Goal: Information Seeking & Learning: Learn about a topic

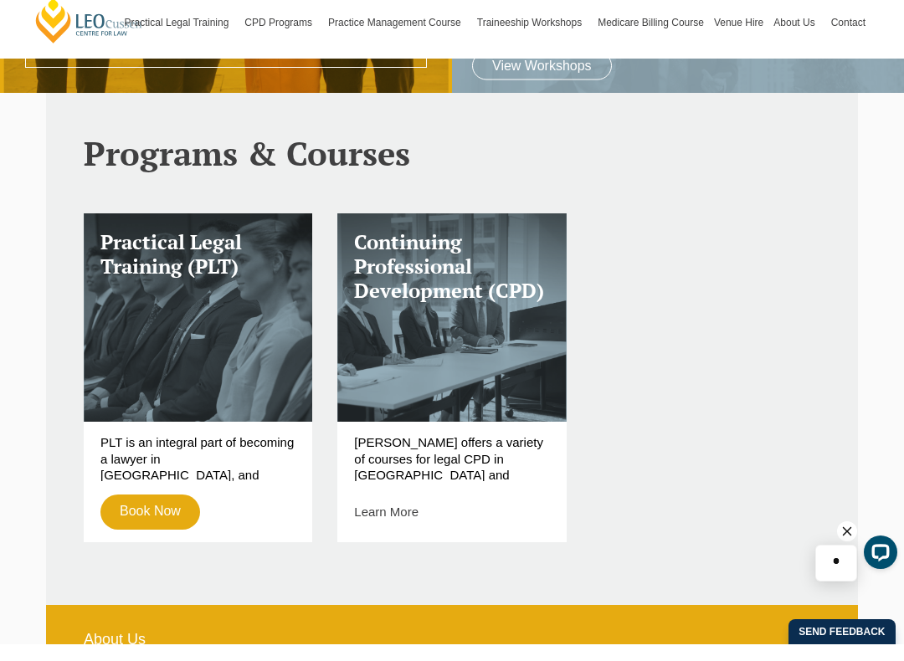
scroll to position [387, 0]
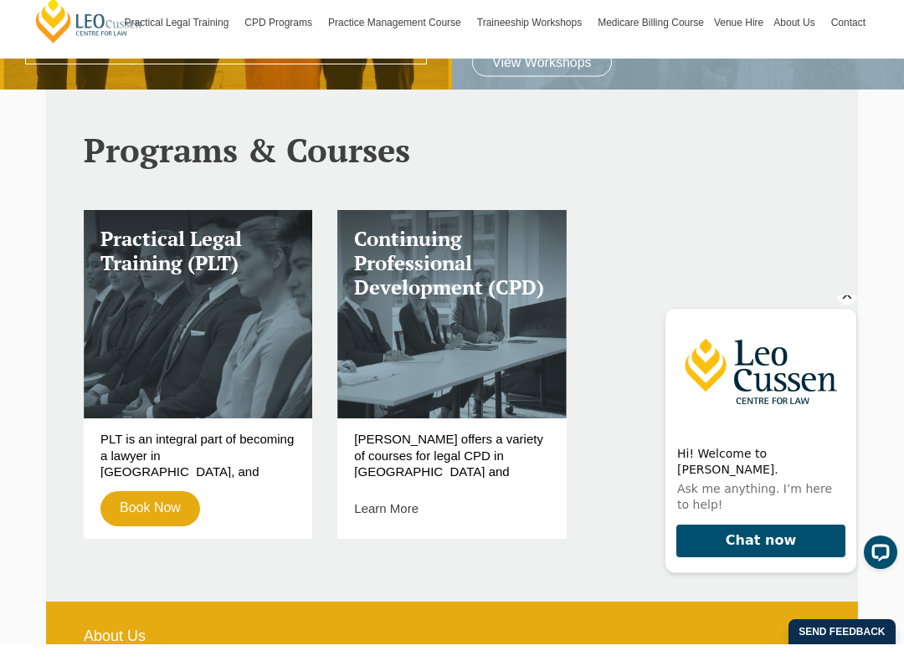
click at [134, 508] on link "Book Now" at bounding box center [150, 525] width 100 height 35
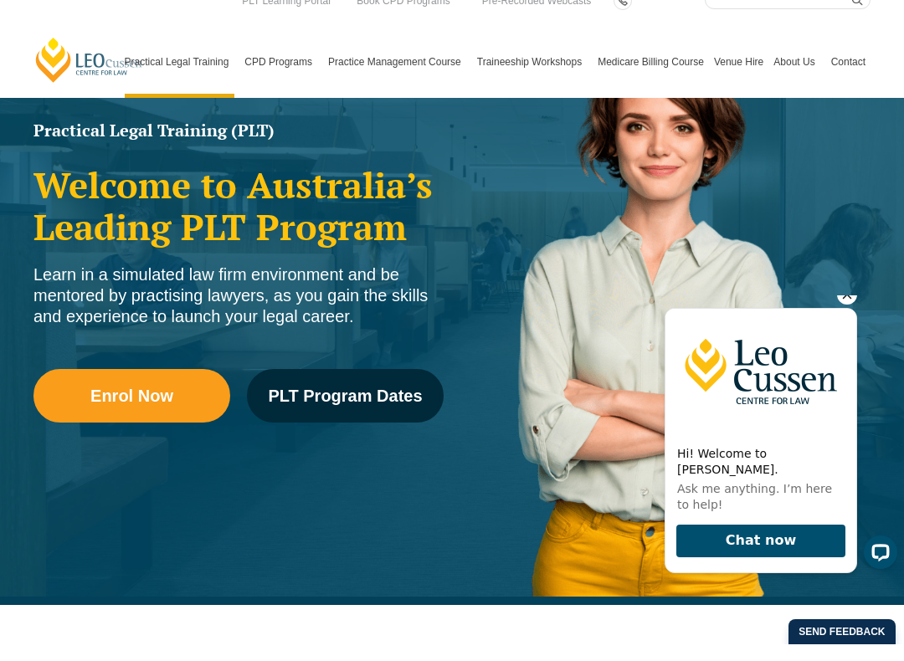
click at [334, 411] on span "PLT Program Dates" at bounding box center [345, 412] width 154 height 17
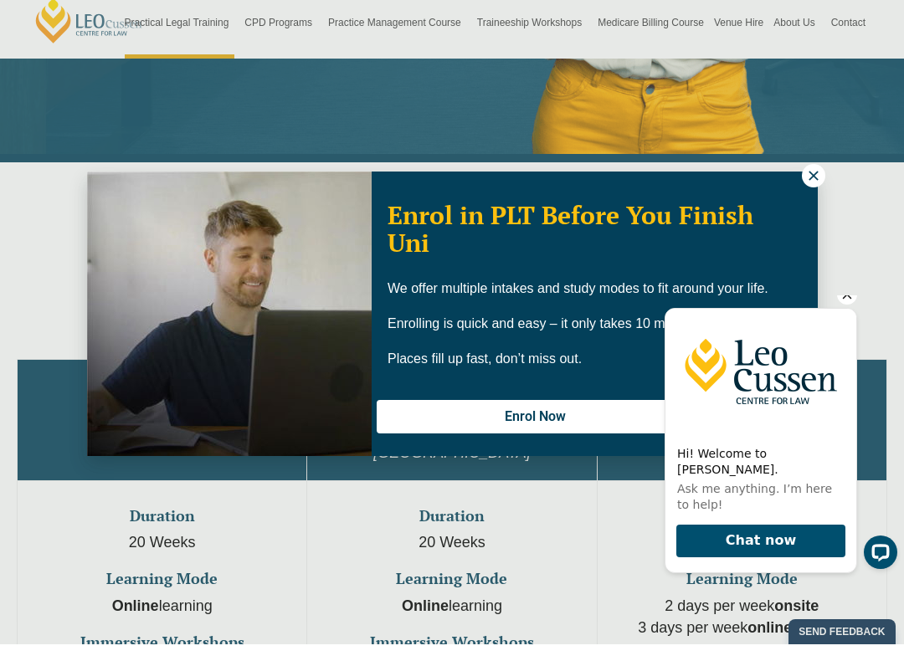
scroll to position [604, 0]
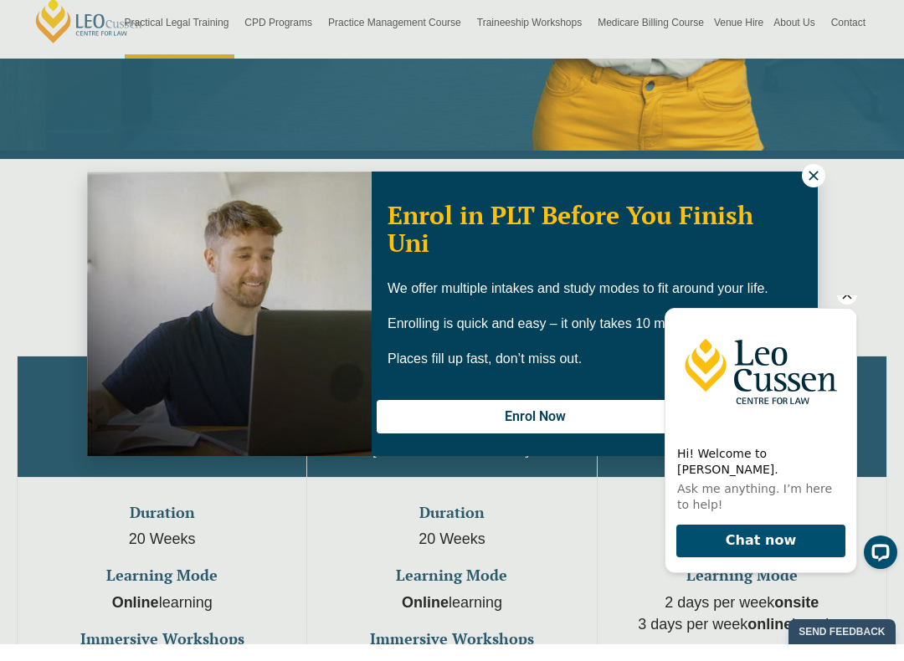
click at [812, 187] on icon at bounding box center [812, 191] width 9 height 9
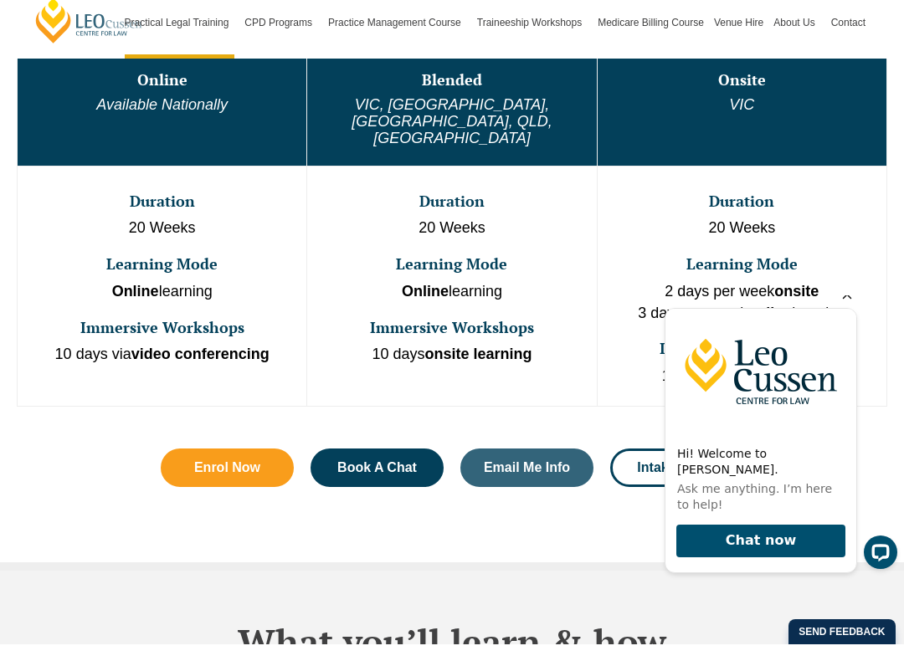
scroll to position [925, 0]
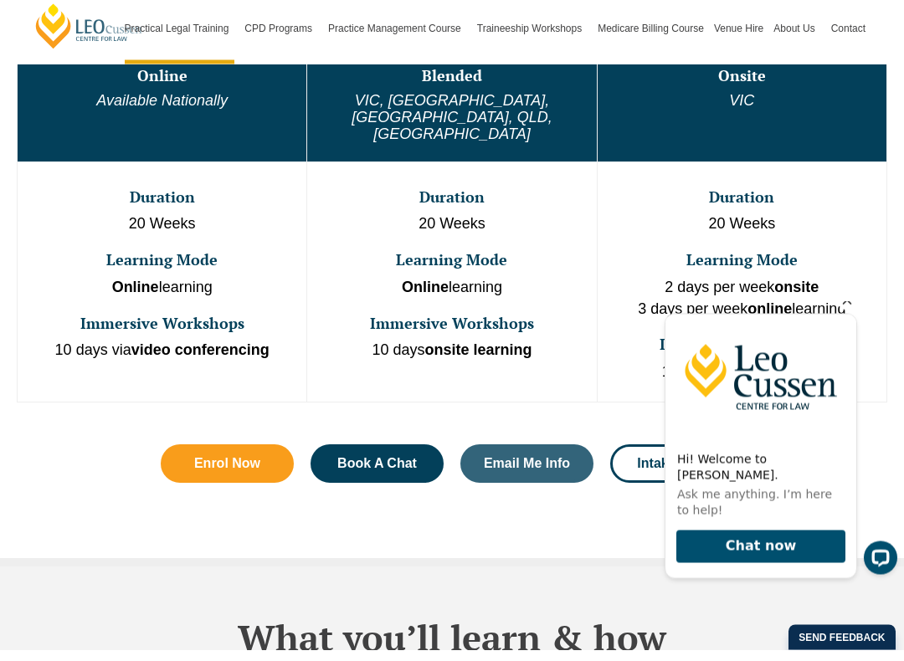
click at [154, 104] on em "Available Nationally" at bounding box center [161, 112] width 131 height 17
click at [131, 88] on td "Online Available Nationally" at bounding box center [163, 113] width 290 height 121
click at [134, 264] on h3 "Learning Mode" at bounding box center [161, 272] width 285 height 17
click at [145, 173] on td "Duration 20 Weeks Learning Mode Online learning Immersive Workshops 10 days via…" at bounding box center [163, 293] width 290 height 240
click at [150, 289] on p "Online learning" at bounding box center [161, 300] width 285 height 22
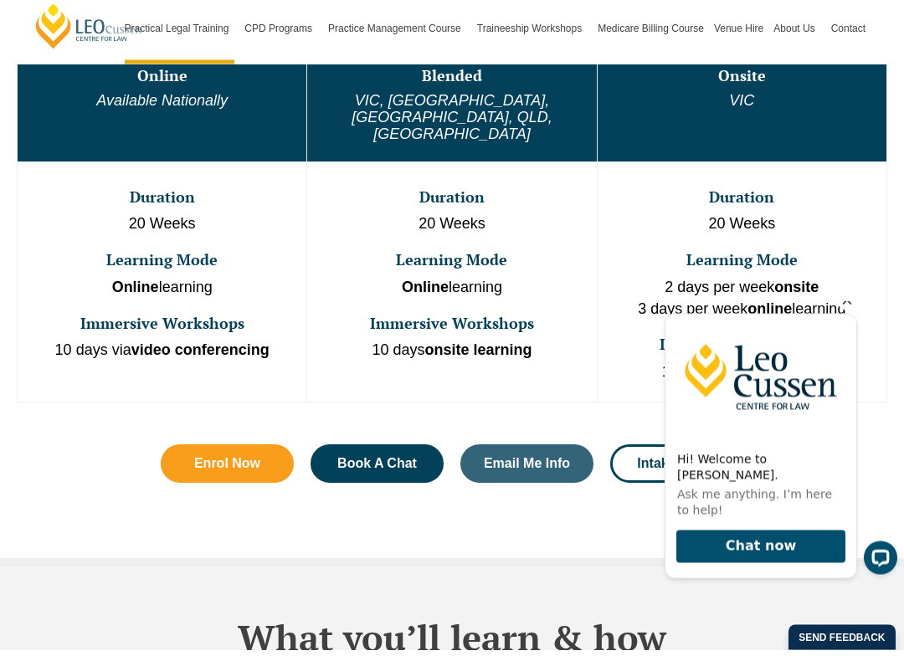
click at [172, 352] on p "10 days via video conferencing" at bounding box center [161, 363] width 285 height 22
click at [150, 209] on td "Duration 20 Weeks Learning Mode Online learning Immersive Workshops 10 days via…" at bounding box center [163, 293] width 290 height 240
click at [138, 265] on td "Duration 20 Weeks Learning Mode Online learning Immersive Workshops 10 days via…" at bounding box center [163, 293] width 290 height 240
click at [141, 212] on td "Duration 20 Weeks Learning Mode Online learning Immersive Workshops 10 days via…" at bounding box center [163, 293] width 290 height 240
click at [142, 201] on h3 "Duration" at bounding box center [161, 209] width 285 height 17
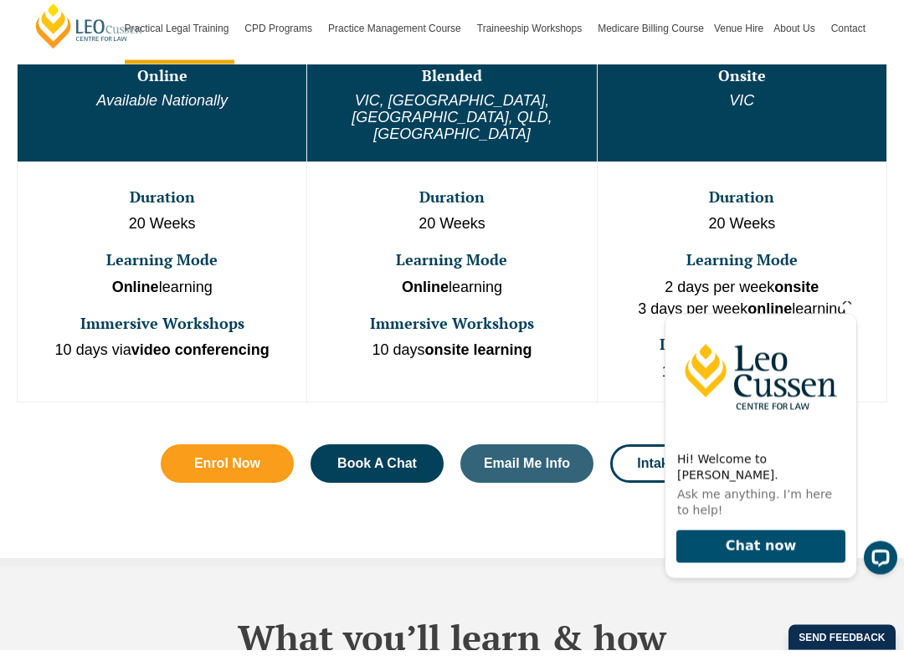
click at [103, 173] on td "Duration 20 Weeks Learning Mode Online learning Immersive Workshops 10 days via…" at bounding box center [163, 293] width 290 height 240
click at [162, 104] on em "Available Nationally" at bounding box center [161, 112] width 131 height 17
click at [845, 310] on icon "Hide greeting" at bounding box center [847, 300] width 20 height 20
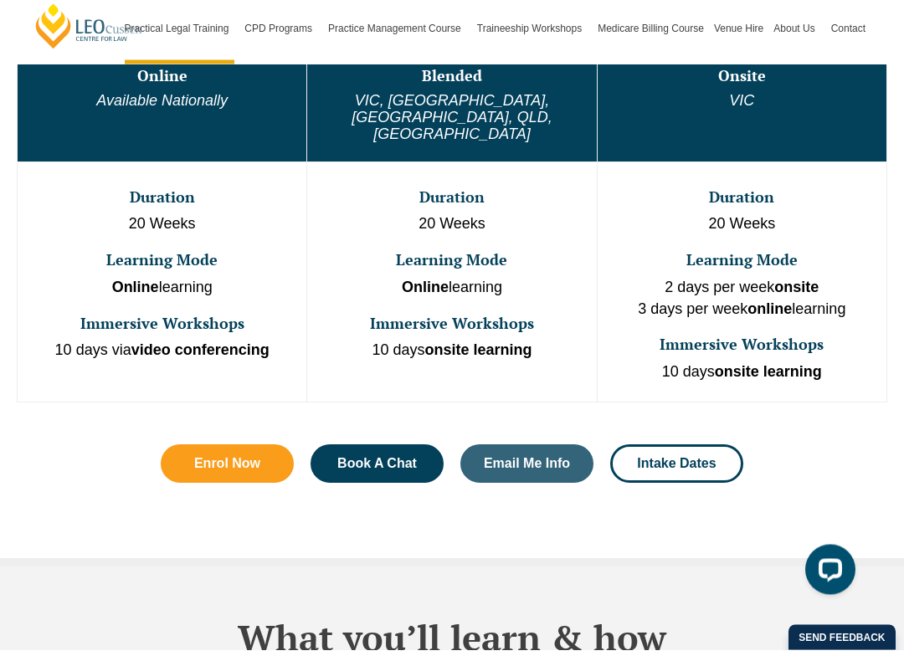
click at [691, 469] on span "Intake Dates" at bounding box center [676, 475] width 79 height 13
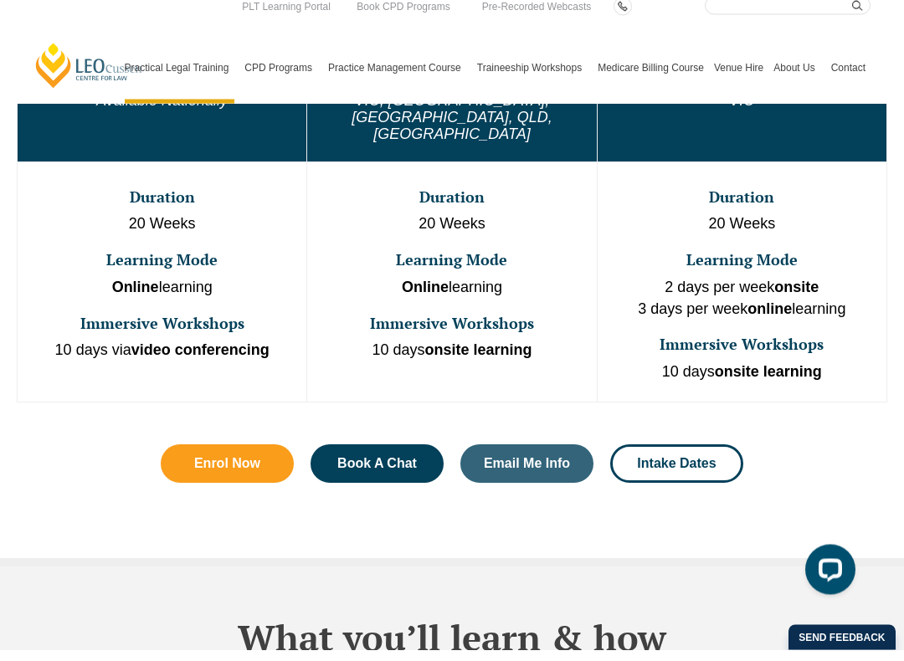
scroll to position [853, 0]
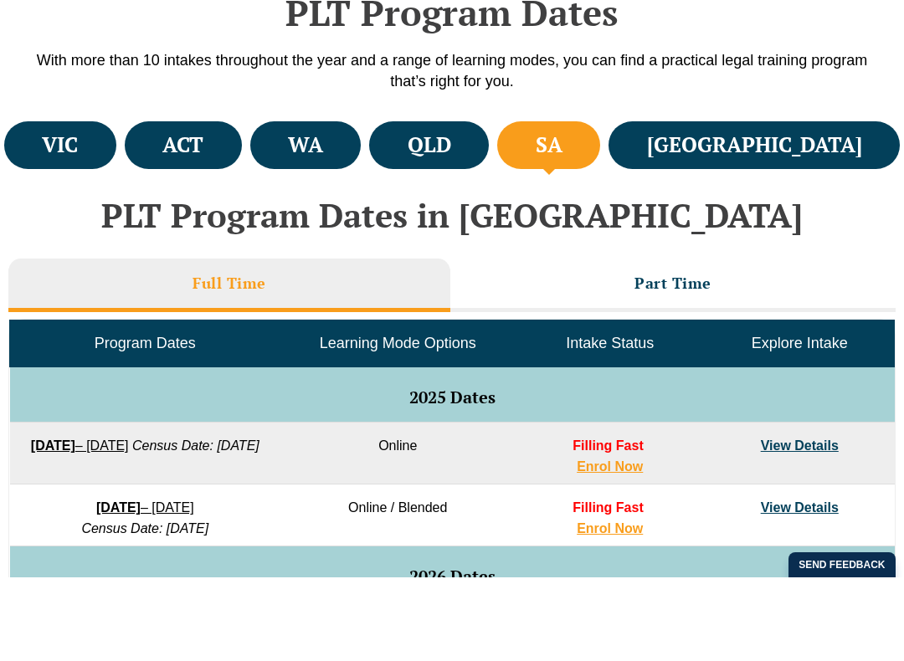
click at [834, 236] on h4 "[GEOGRAPHIC_DATA]" at bounding box center [754, 229] width 215 height 28
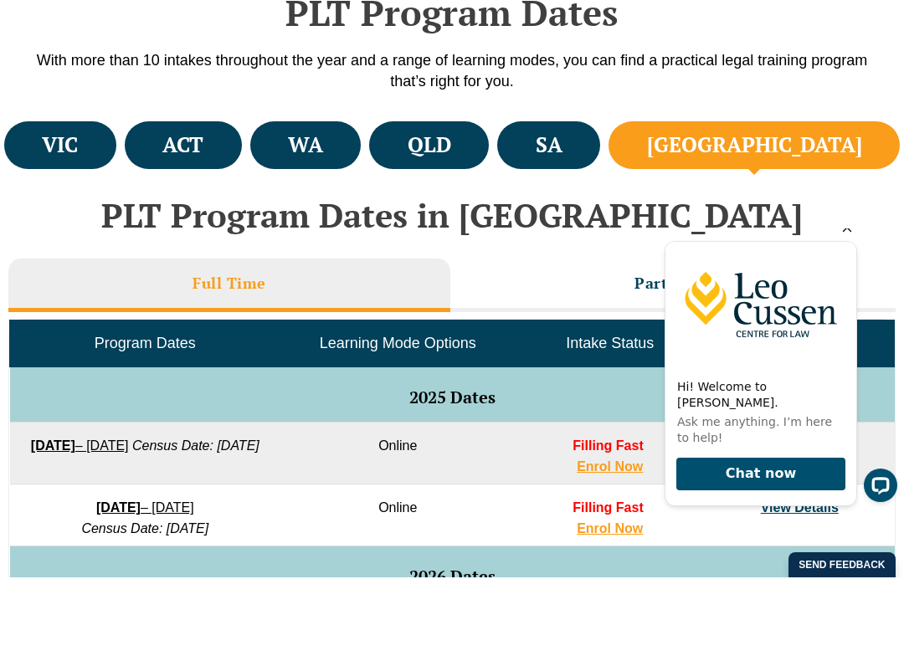
click at [899, 349] on div "Hi! Welcome to Leo Cussen. Ask me anything. I’m here to help! Chat now" at bounding box center [777, 373] width 253 height 325
click at [847, 259] on img at bounding box center [760, 305] width 191 height 126
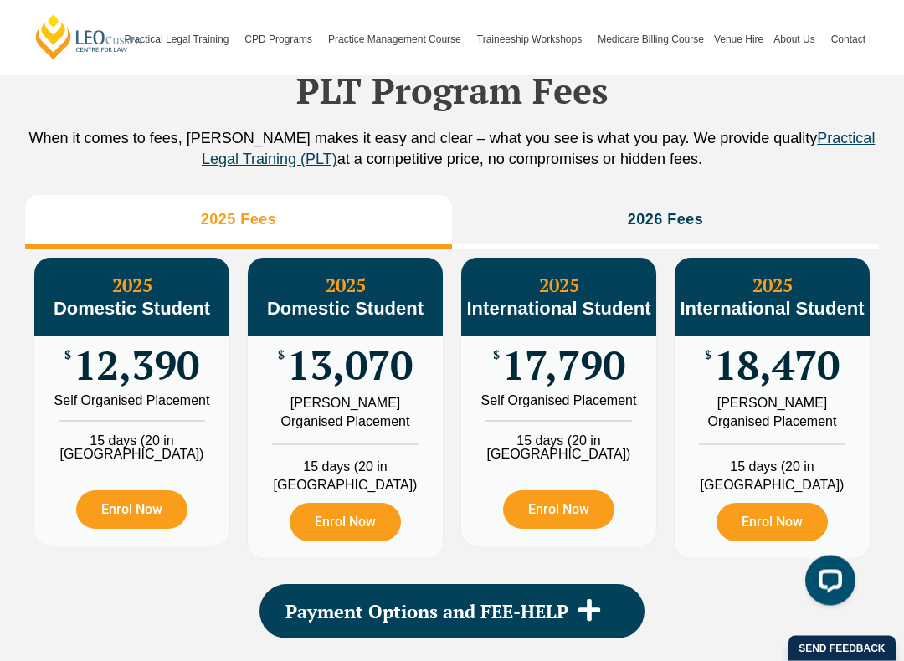
scroll to position [1863, 0]
click at [790, 249] on li "2026 Fees" at bounding box center [665, 224] width 427 height 54
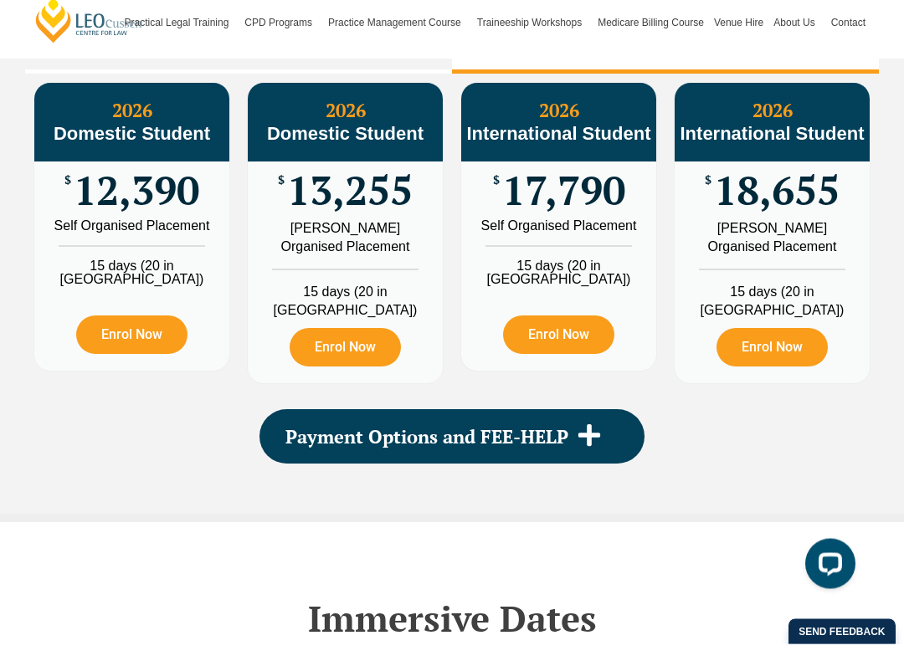
scroll to position [2023, 0]
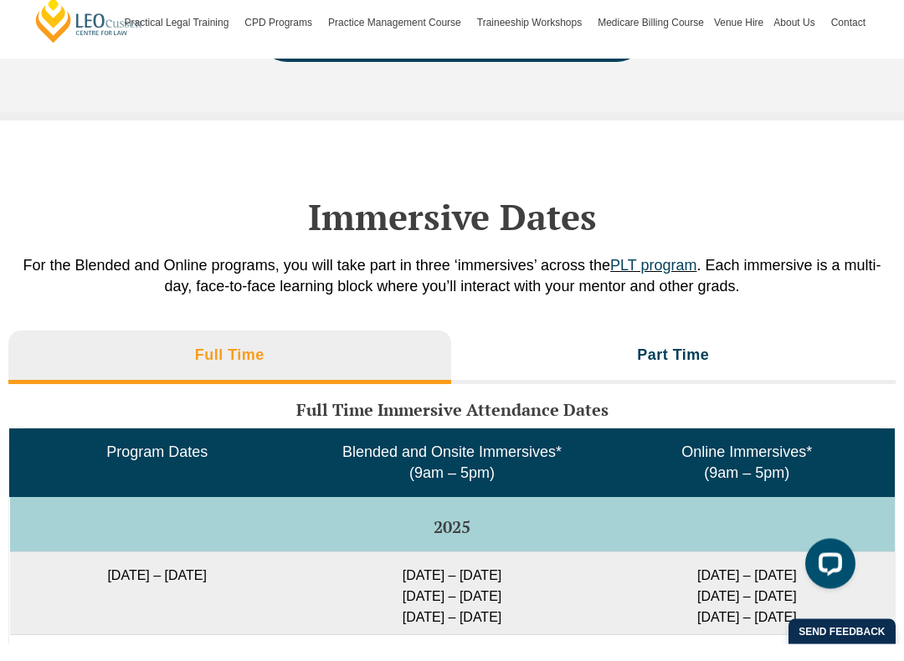
click at [693, 363] on h3 "Part Time" at bounding box center [673, 372] width 72 height 19
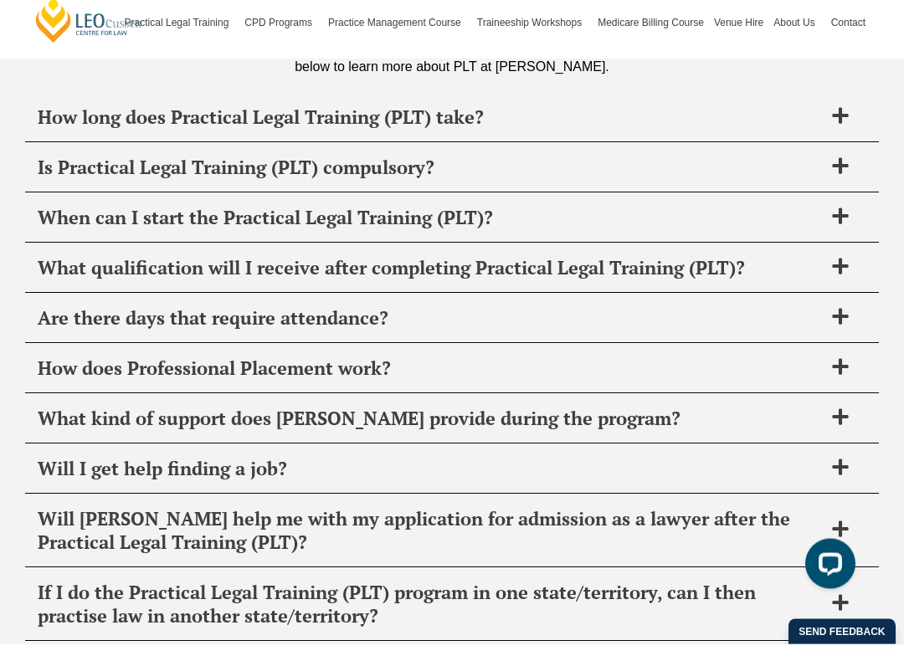
scroll to position [6154, 0]
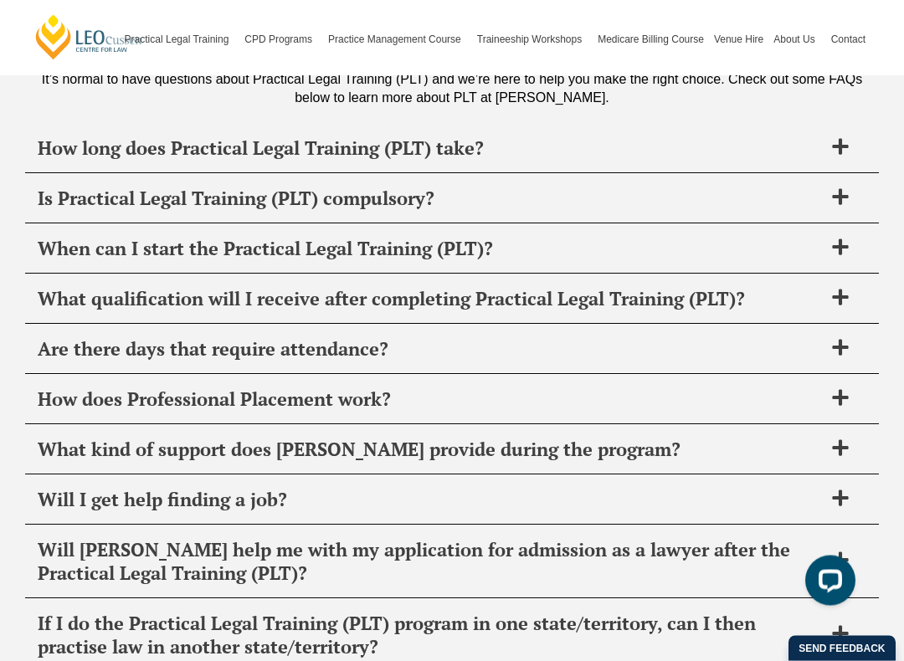
click at [839, 140] on icon at bounding box center [840, 148] width 16 height 16
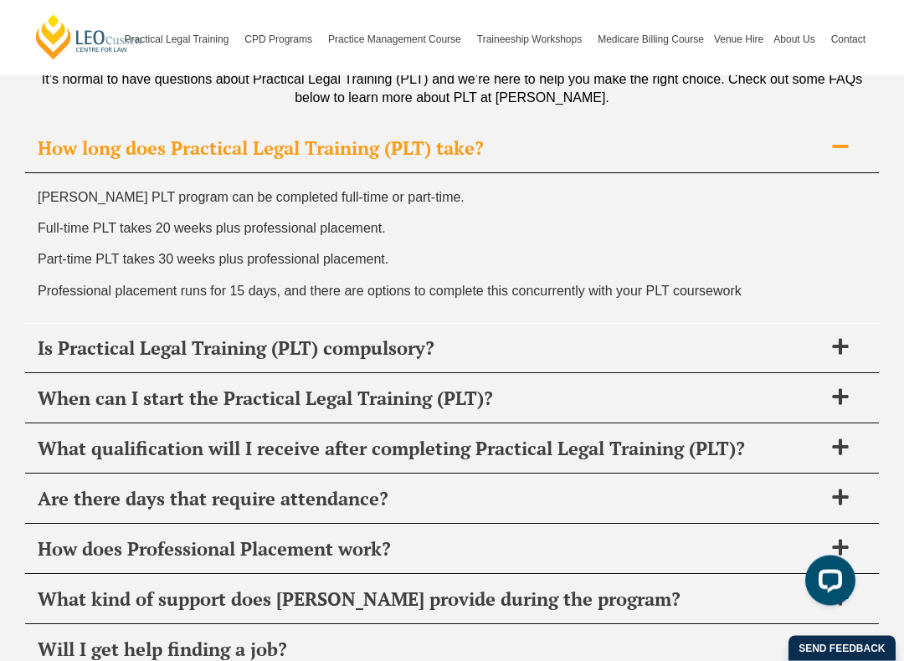
click at [831, 338] on icon at bounding box center [840, 347] width 18 height 18
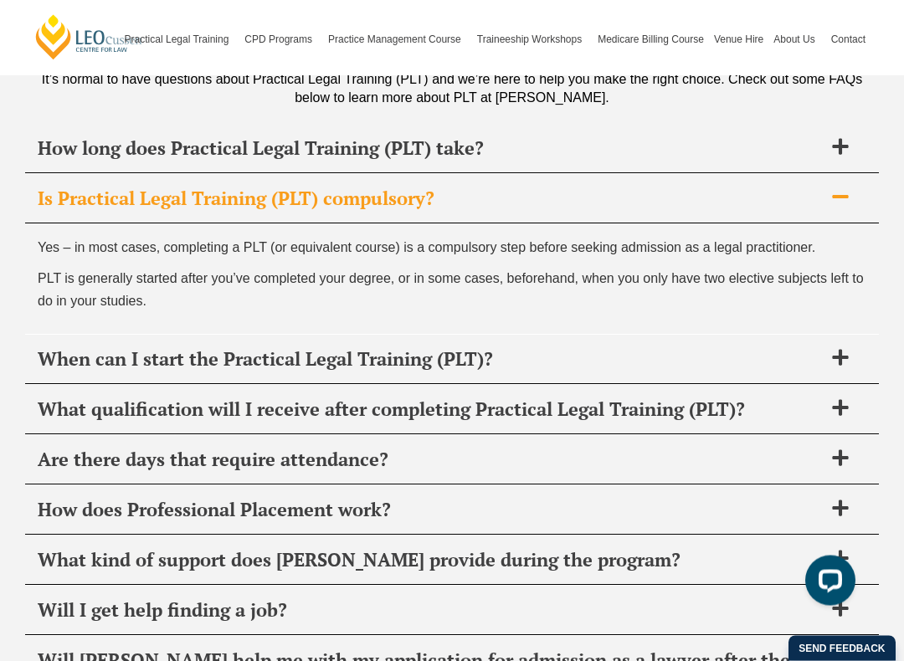
click at [831, 343] on div "When can I start the Practical Legal Training (PLT)?" at bounding box center [452, 360] width 854 height 49
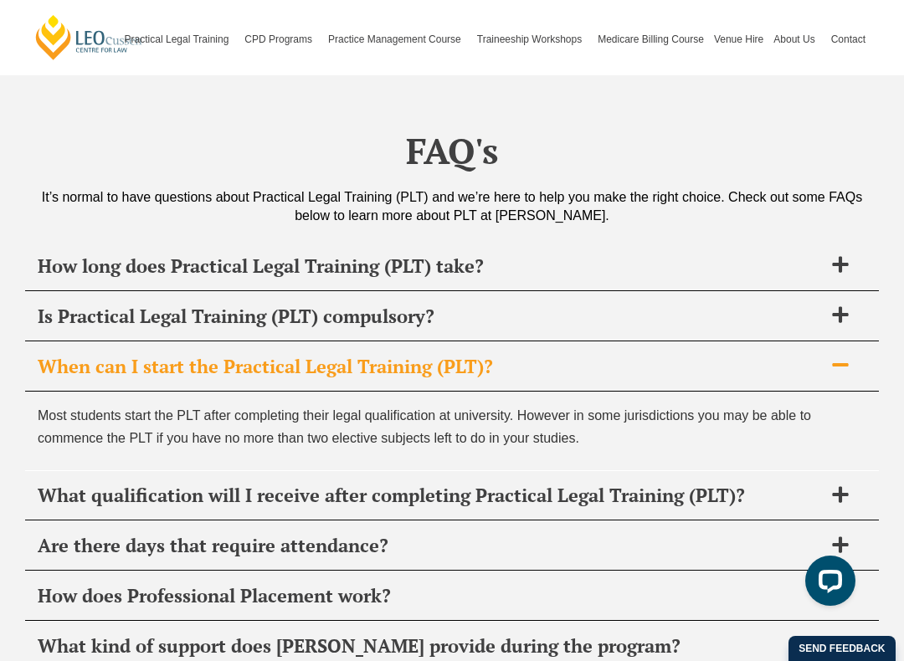
scroll to position [5990, 0]
